Goal: Find specific page/section: Find specific page/section

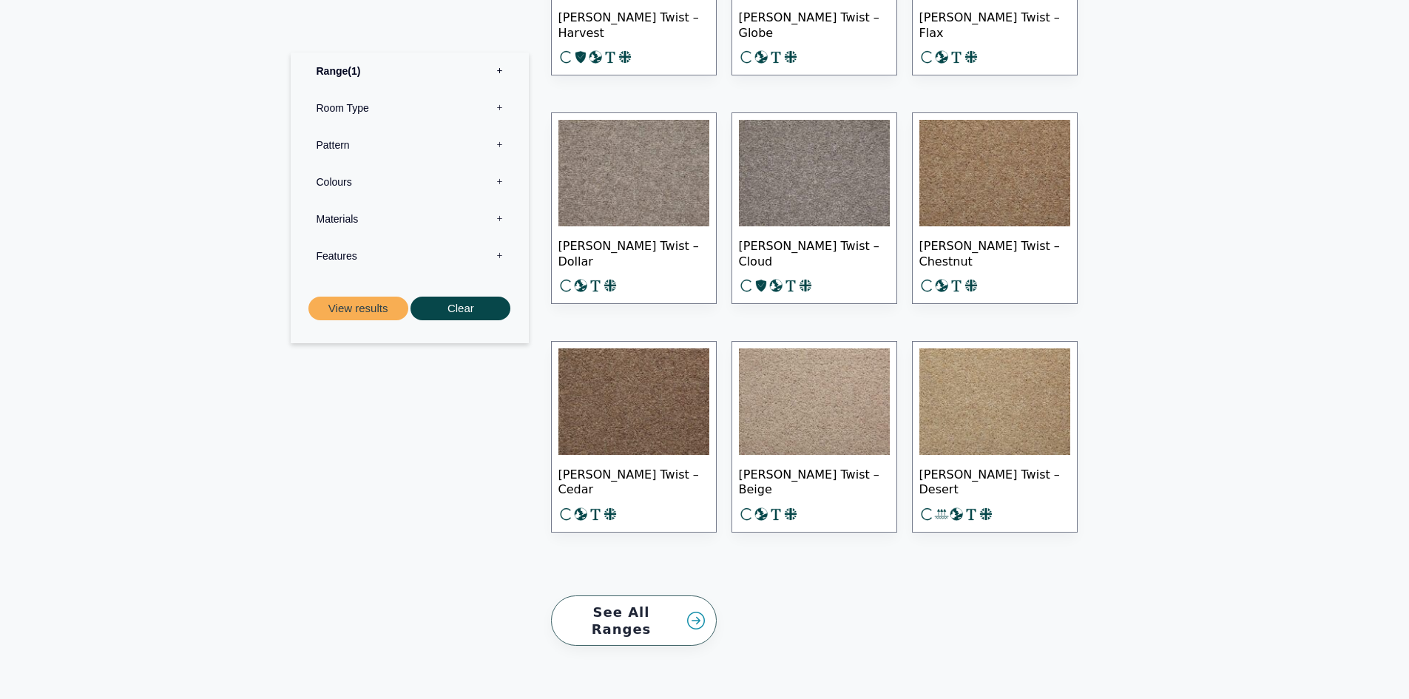
scroll to position [1997, 0]
click at [651, 604] on link "See All Ranges" at bounding box center [634, 620] width 166 height 51
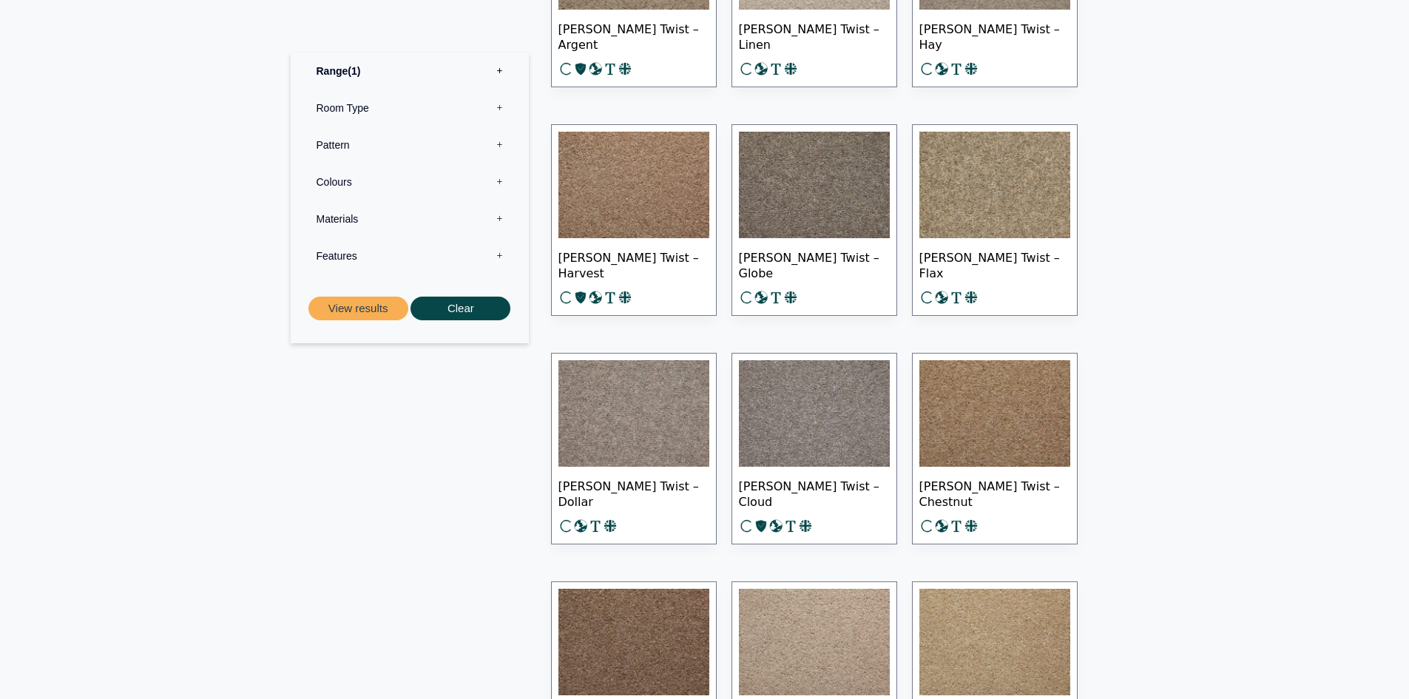
scroll to position [1775, 0]
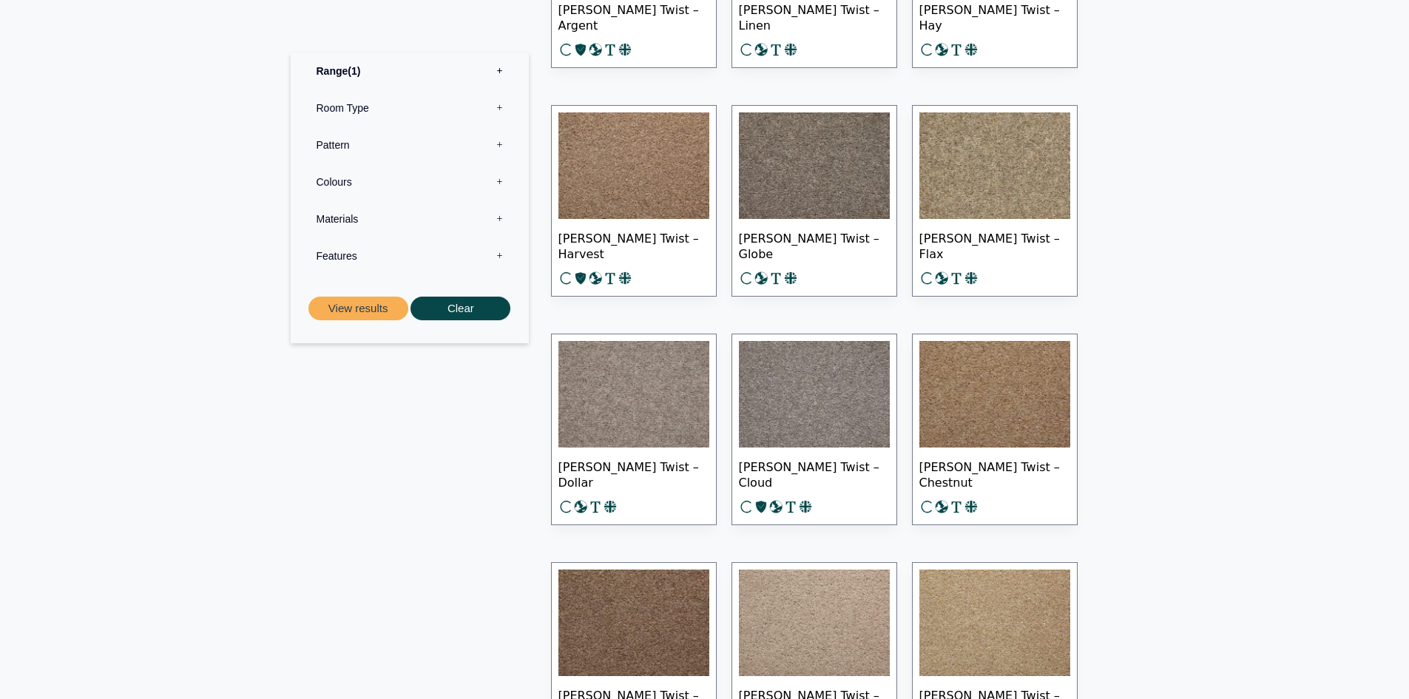
click at [377, 180] on label "Colours 0" at bounding box center [410, 181] width 216 height 37
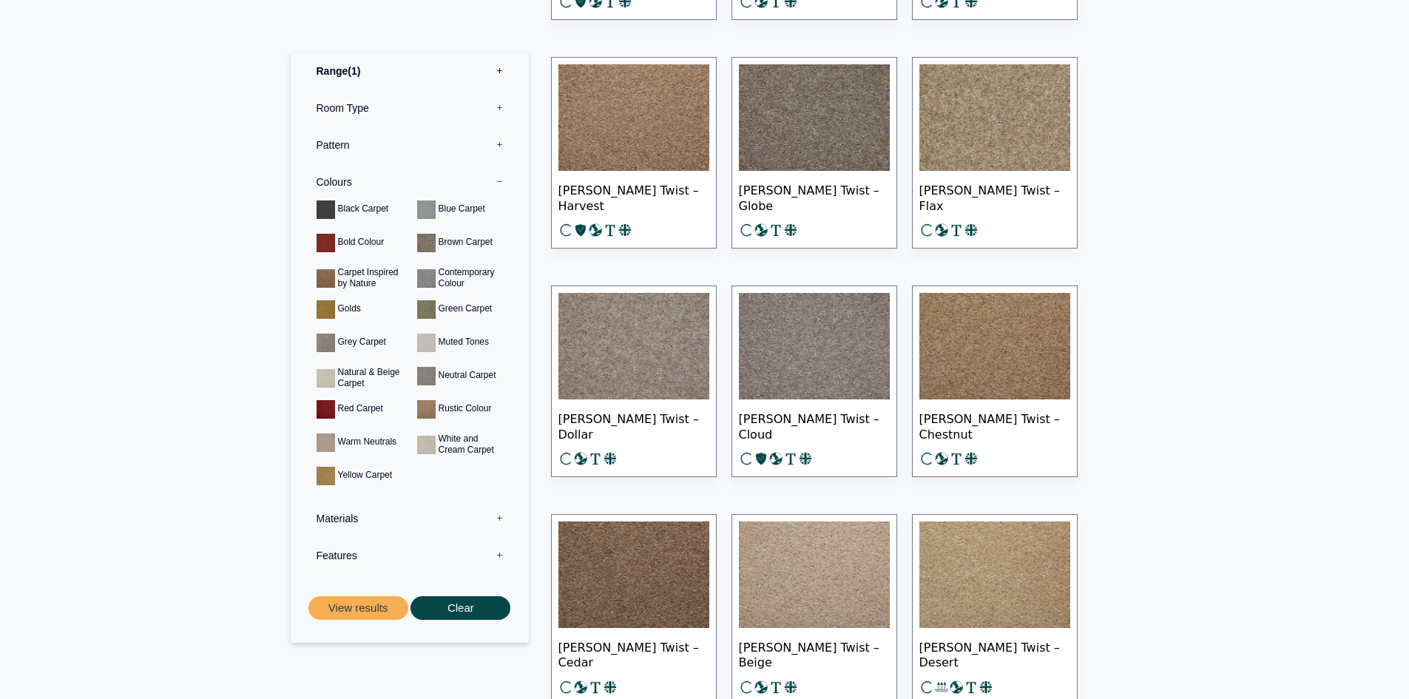
scroll to position [1849, 0]
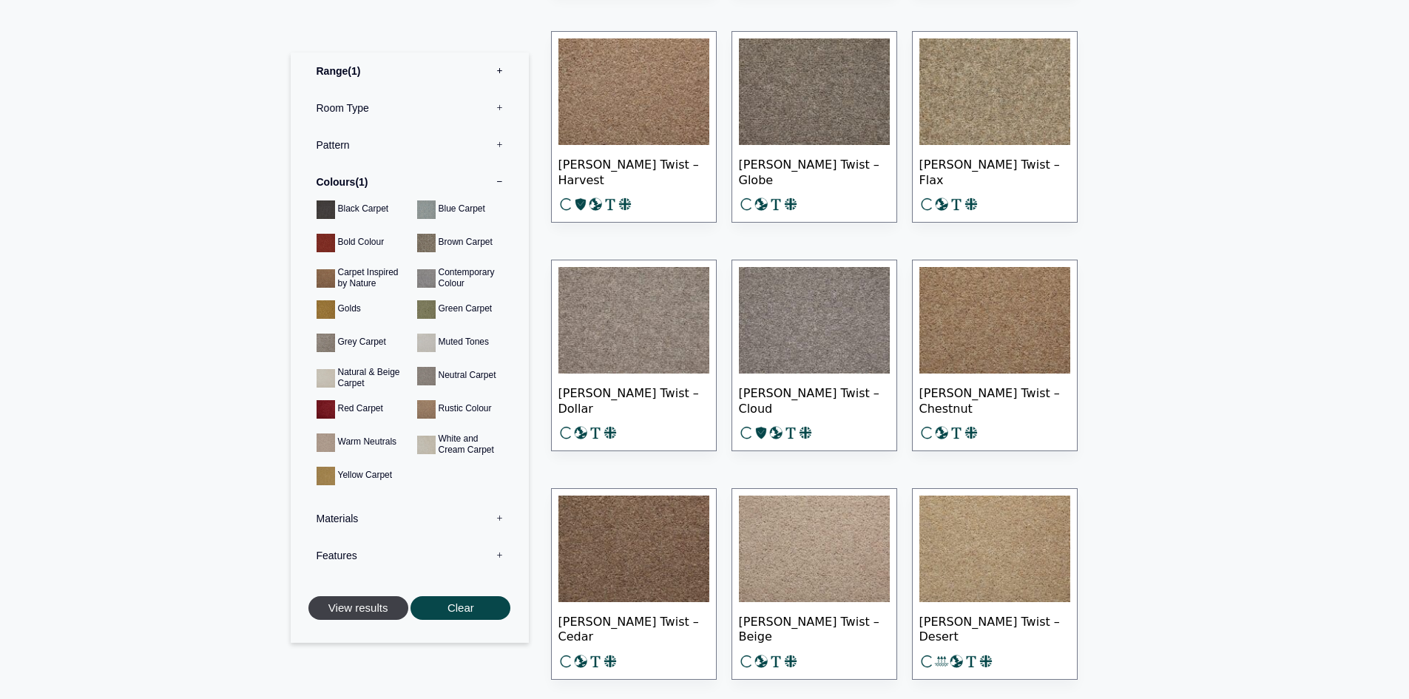
click at [377, 610] on button "View results" at bounding box center [358, 607] width 100 height 24
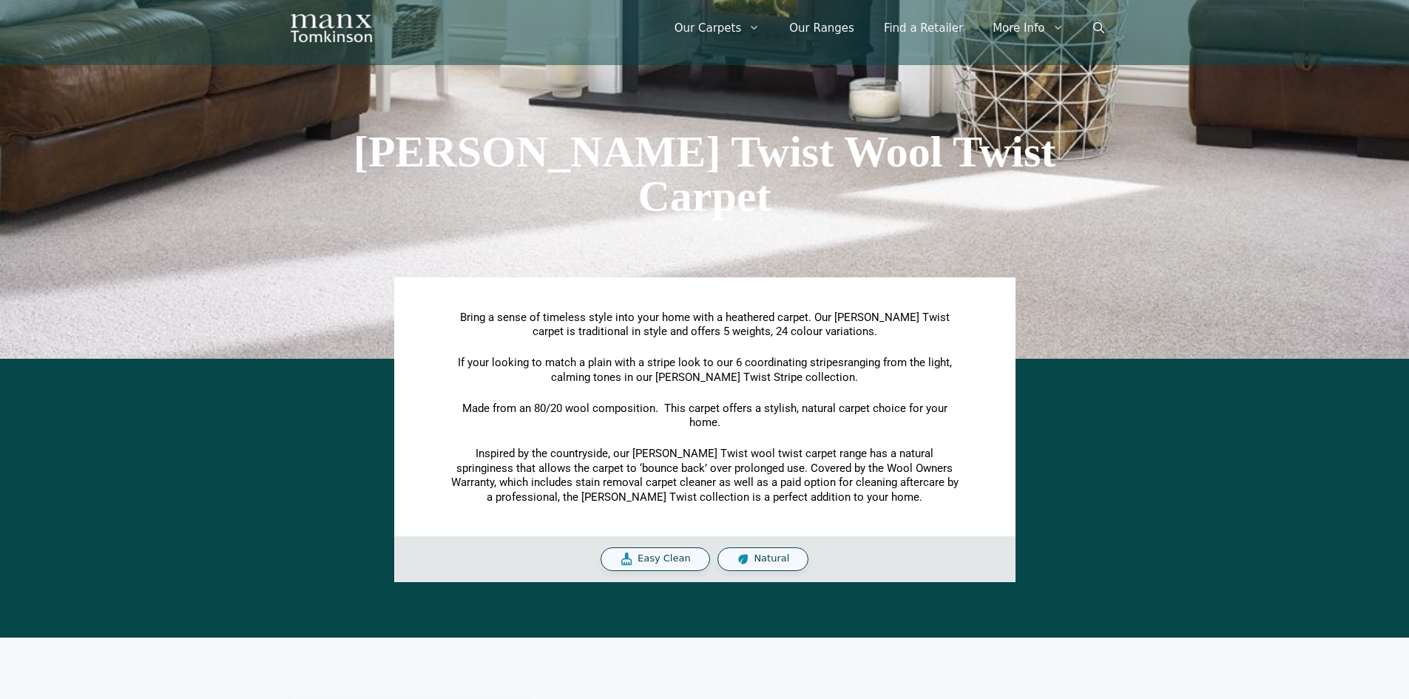
scroll to position [0, 0]
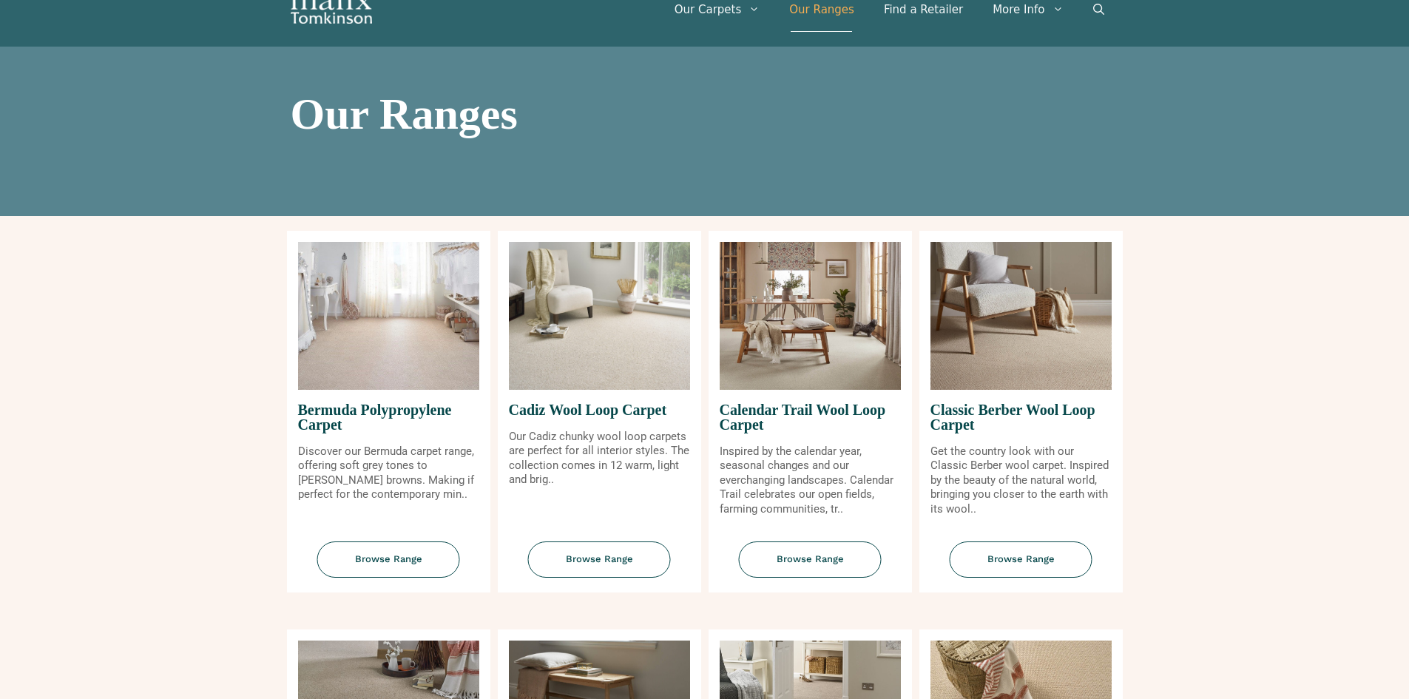
scroll to position [74, 0]
